Goal: Task Accomplishment & Management: Manage account settings

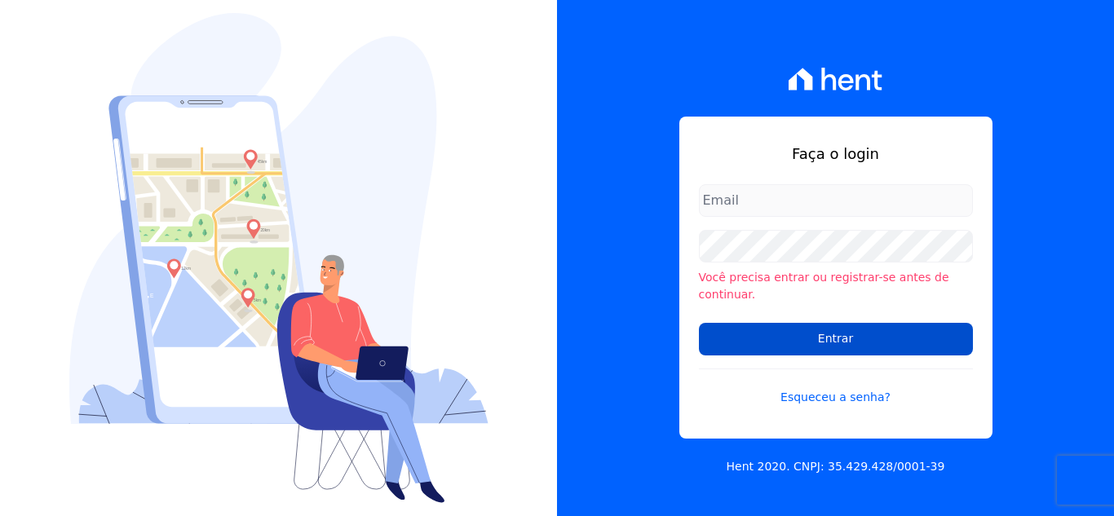
type input "[PERSON_NAME][EMAIL_ADDRESS][DOMAIN_NAME]"
click at [788, 333] on input "Entrar" at bounding box center [836, 339] width 274 height 33
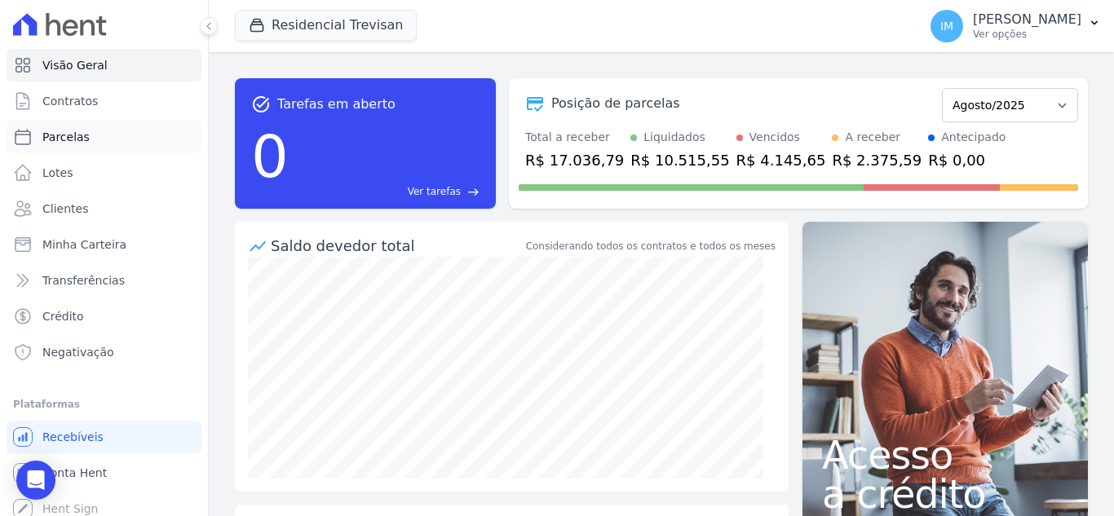
click at [51, 139] on span "Parcelas" at bounding box center [65, 137] width 47 height 16
select select
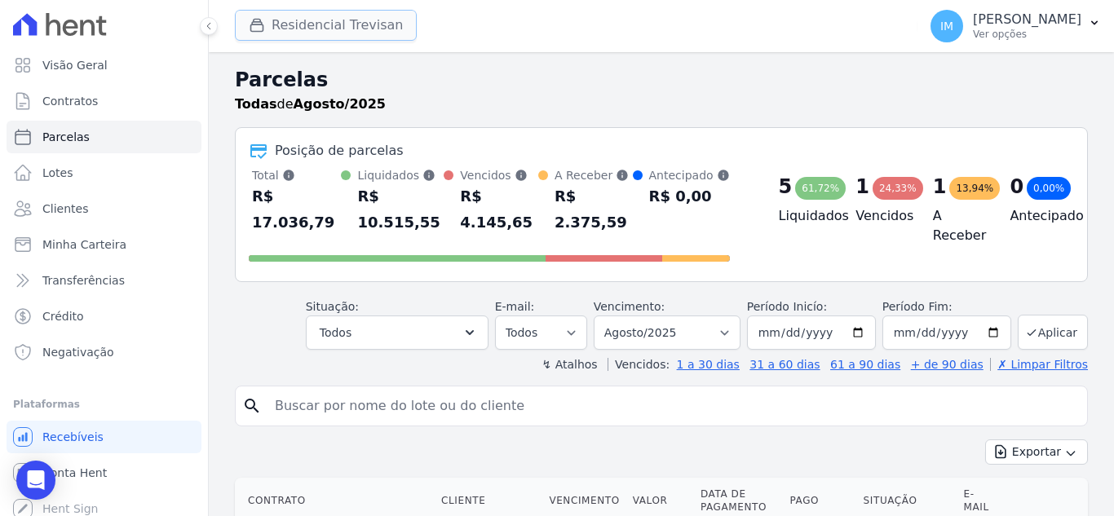
click at [323, 26] on button "Residencial Trevisan" at bounding box center [326, 25] width 182 height 31
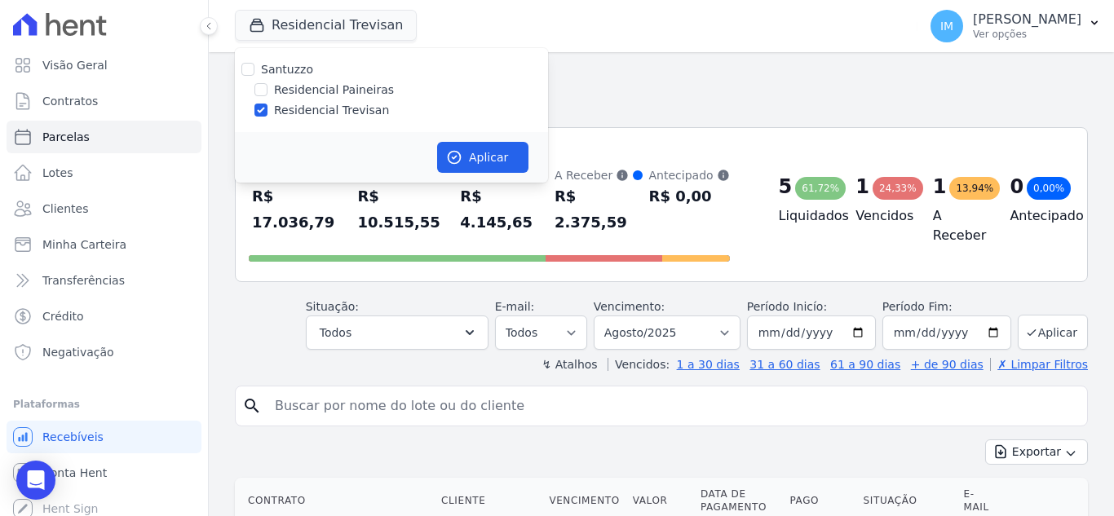
click at [330, 92] on label "Residencial Paineiras" at bounding box center [334, 90] width 120 height 17
click at [267, 92] on input "Residencial Paineiras" at bounding box center [260, 89] width 13 height 13
checkbox input "true"
click at [335, 113] on label "Residencial Trevisan" at bounding box center [331, 110] width 115 height 17
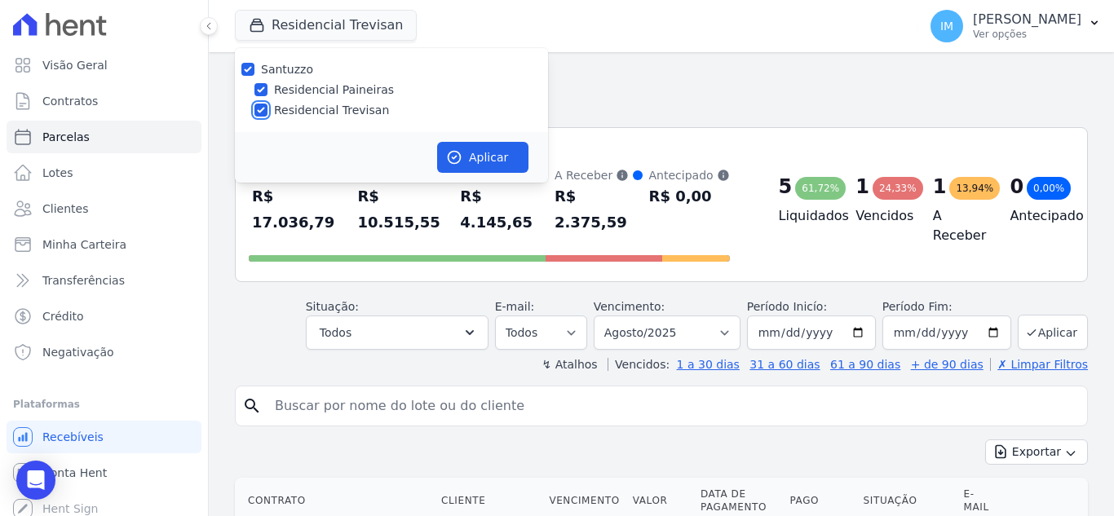
click at [267, 113] on input "Residencial Trevisan" at bounding box center [260, 110] width 13 height 13
checkbox input "false"
click at [504, 165] on button "Aplicar" at bounding box center [482, 157] width 91 height 31
select select
